Goal: Find specific page/section: Find specific page/section

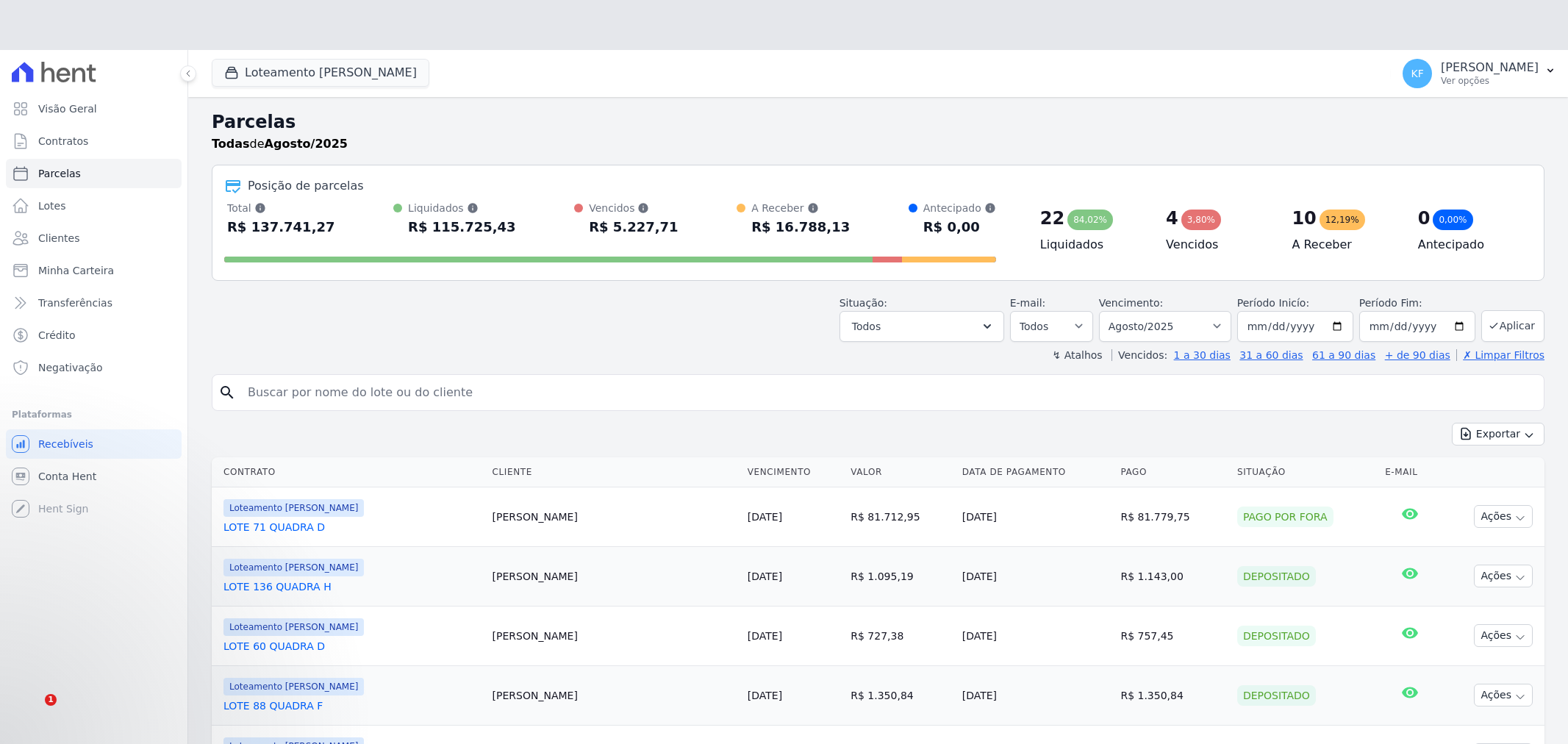
select select
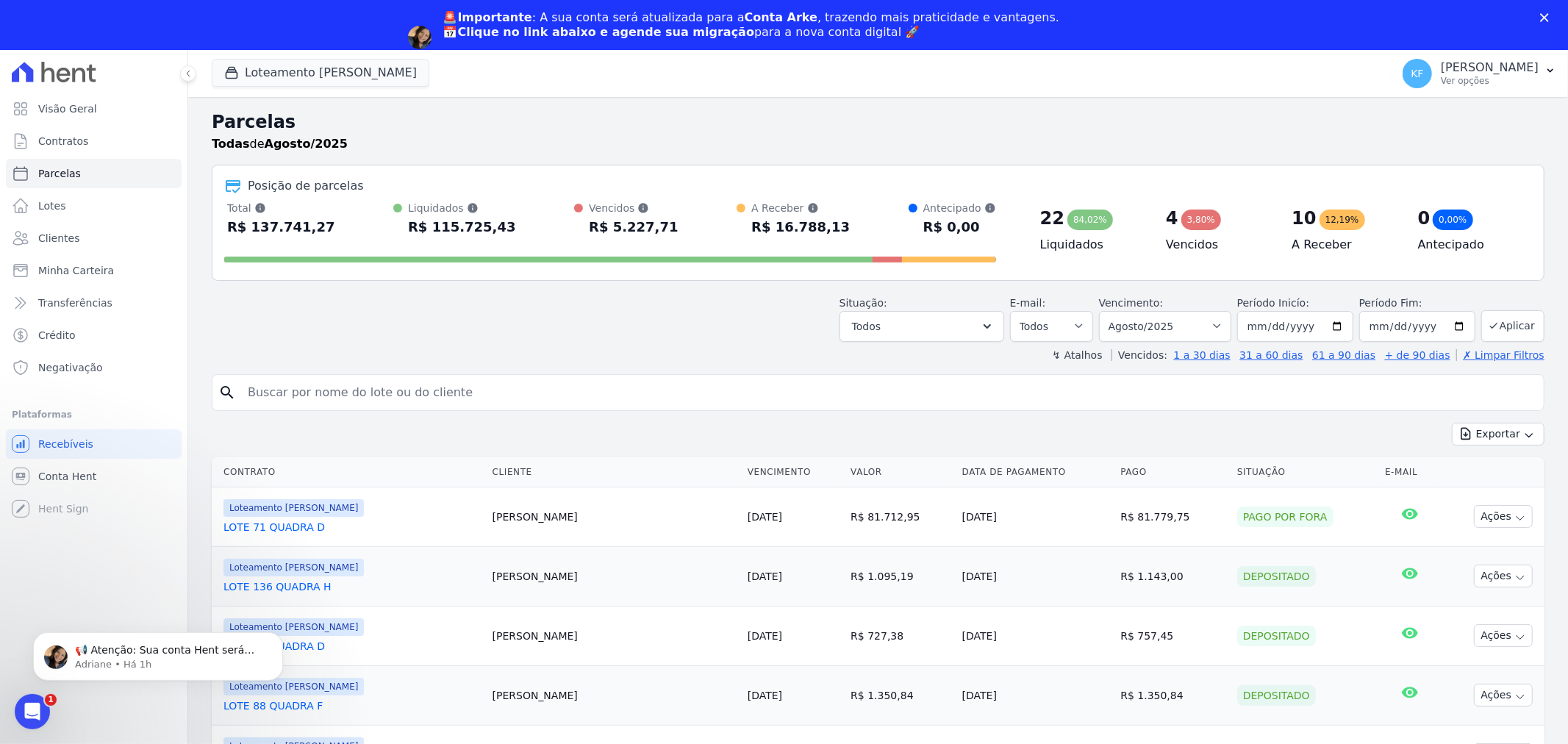
click at [1547, 13] on icon "Fechar" at bounding box center [1544, 17] width 9 height 9
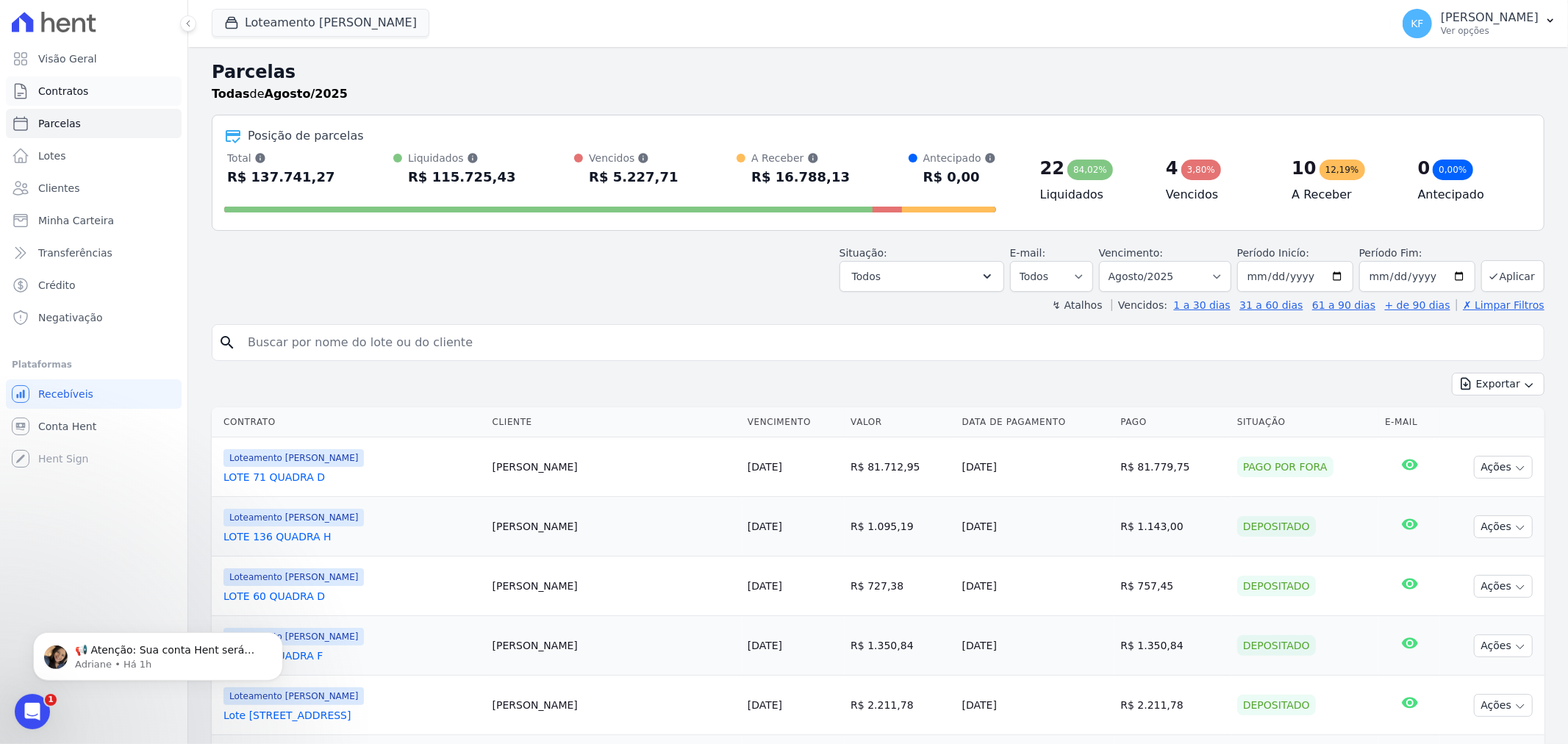
click at [78, 93] on span "Contratos" at bounding box center [63, 91] width 50 height 15
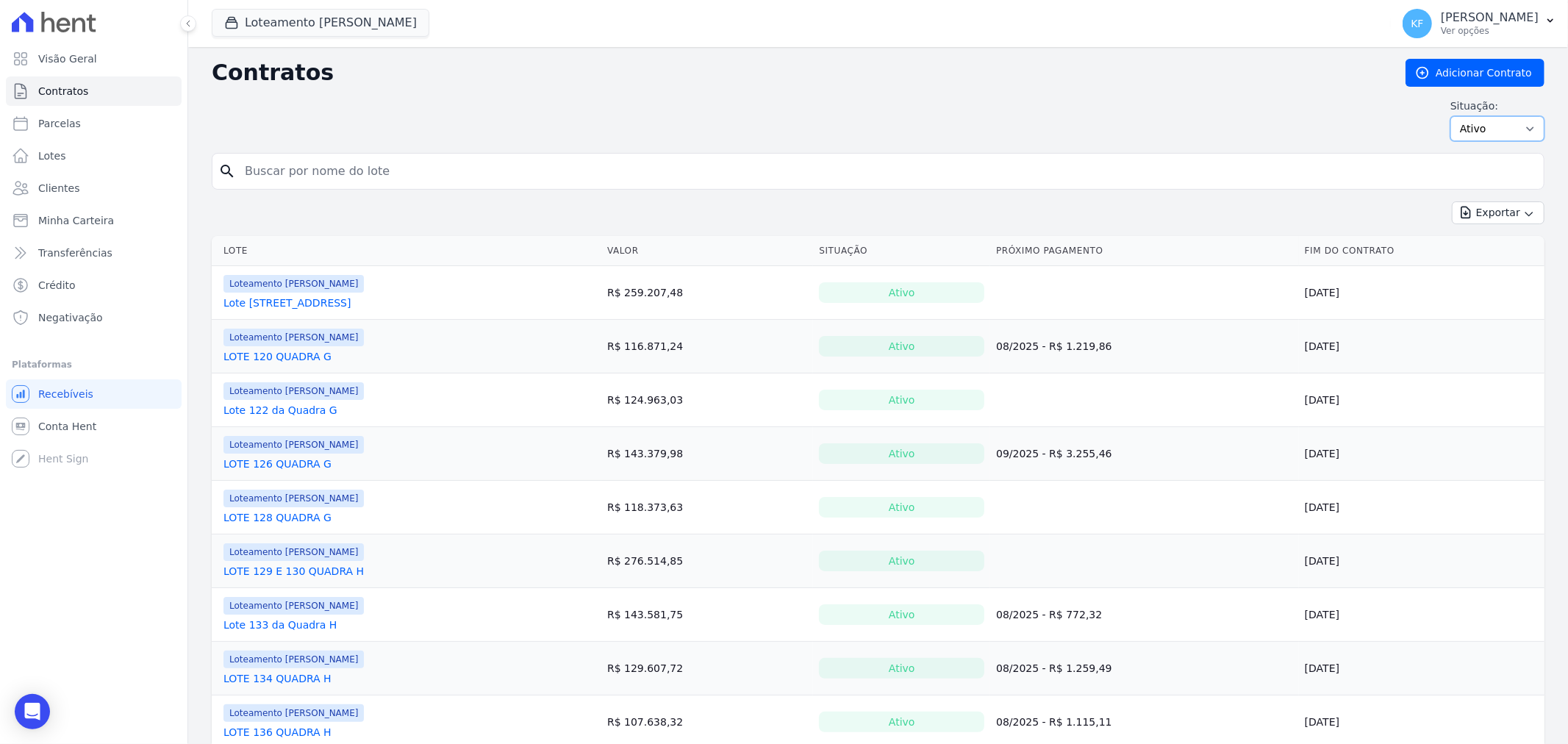
click at [1480, 134] on select "Ativo Todos Pausado Distratado Rascunho Expirado Encerrado" at bounding box center [1497, 128] width 94 height 25
select select "draft"
click at [1450, 116] on select "Ativo Todos Pausado Distratado Rascunho Expirado Encerrado" at bounding box center [1497, 128] width 94 height 25
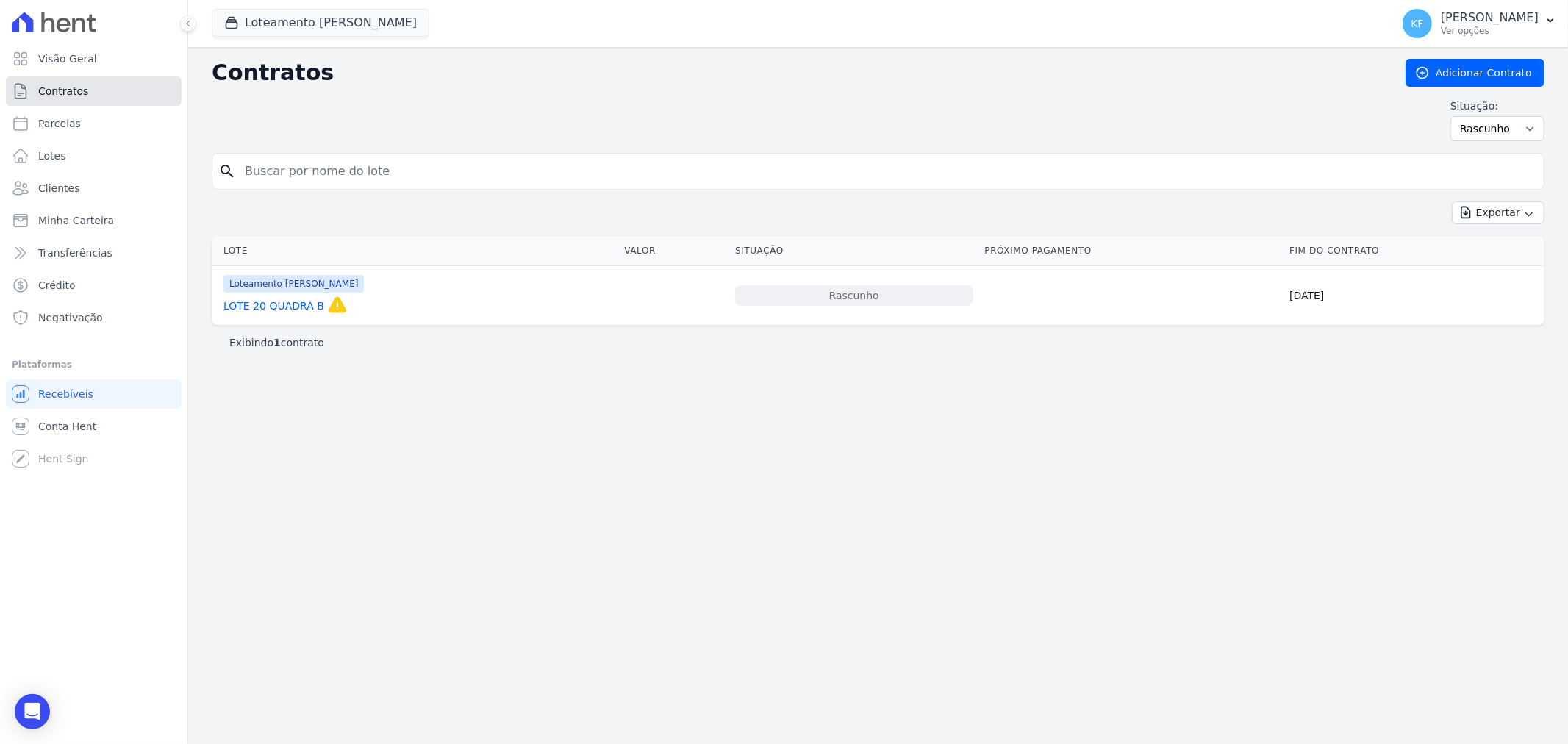
click at [71, 89] on span "Contratos" at bounding box center [63, 91] width 50 height 15
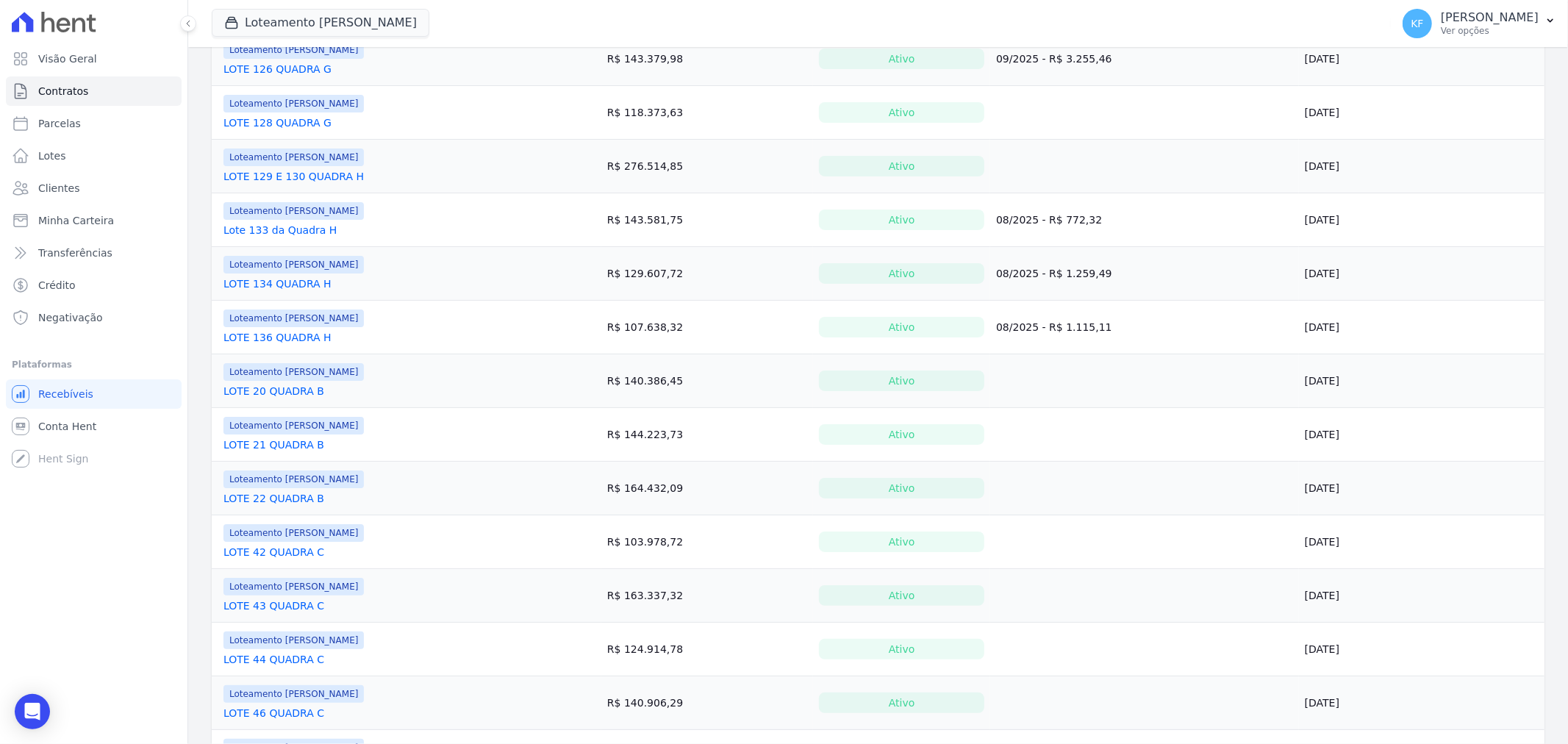
scroll to position [358, 0]
